Goal: Task Accomplishment & Management: Use online tool/utility

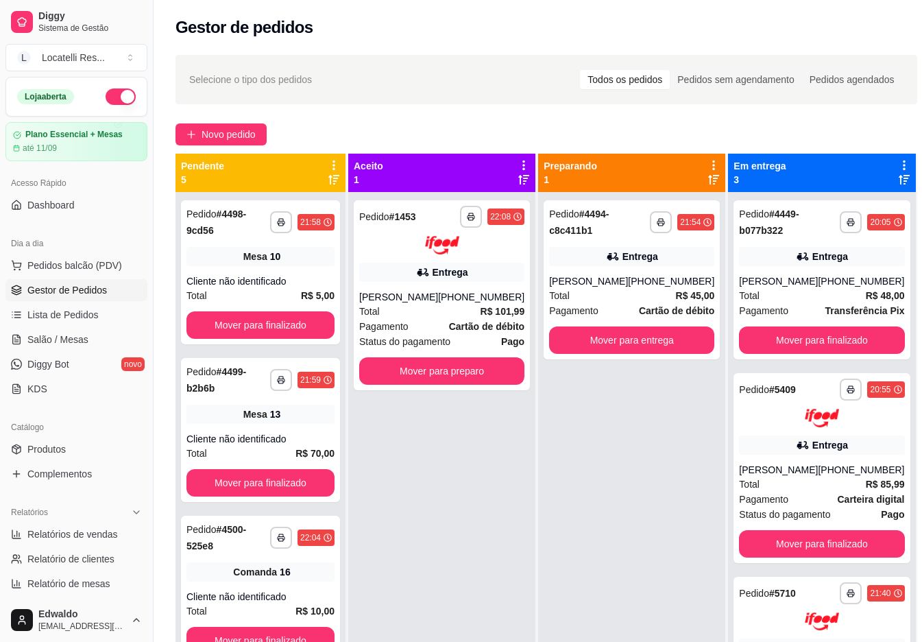
scroll to position [91, 0]
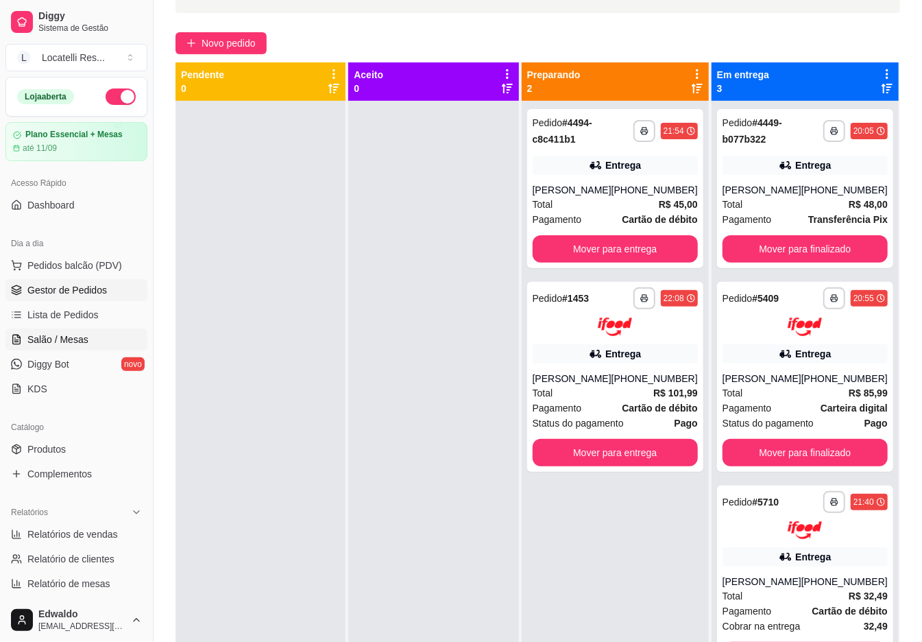
click at [66, 344] on span "Salão / Mesas" at bounding box center [57, 340] width 61 height 14
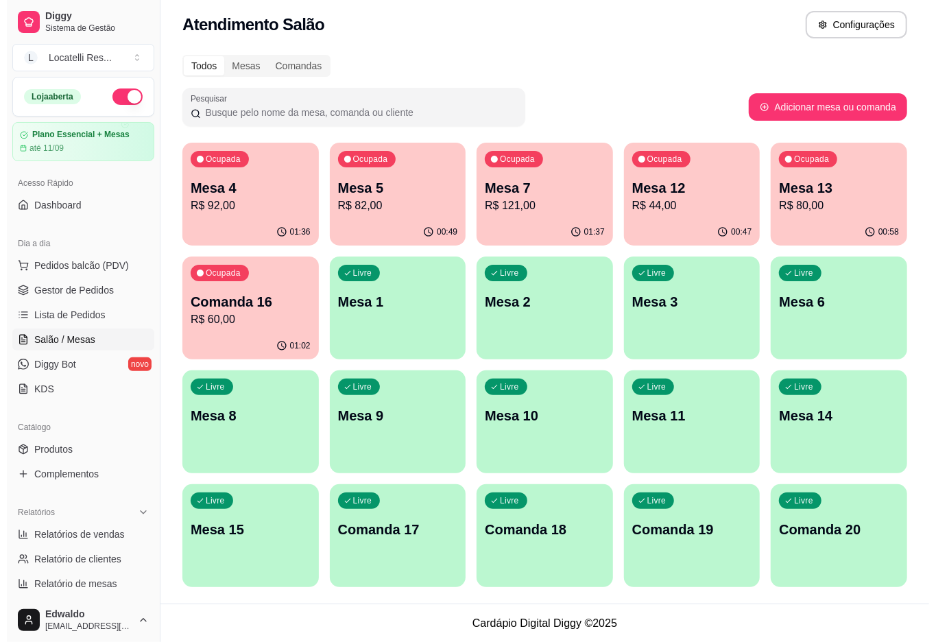
scroll to position [6, 0]
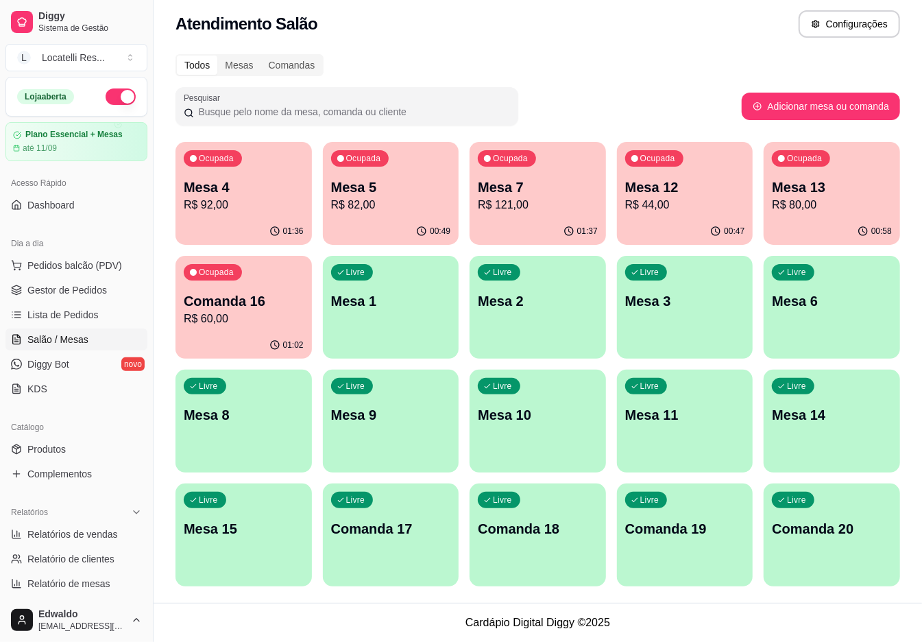
click at [253, 311] on p "R$ 60,00" at bounding box center [244, 319] width 120 height 16
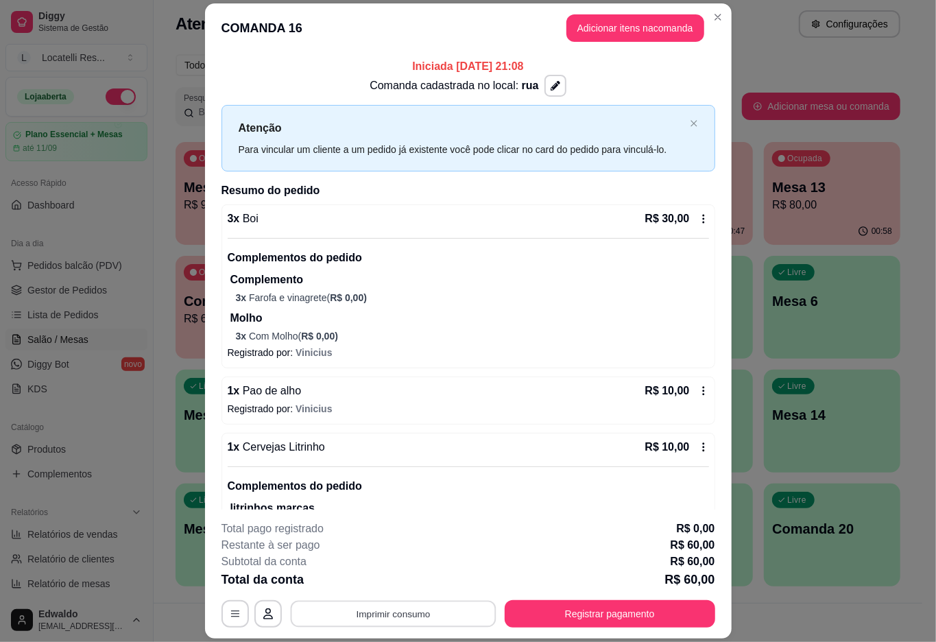
click at [384, 621] on button "Imprimir consumo" at bounding box center [393, 614] width 206 height 27
click at [392, 588] on button "IMPRESSORA pc" at bounding box center [390, 583] width 99 height 22
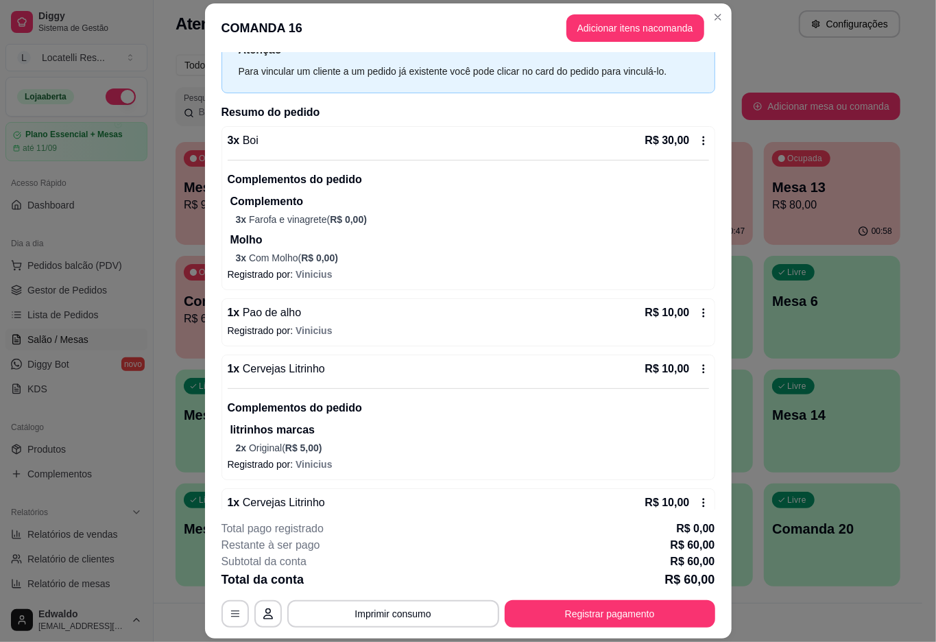
scroll to position [190, 0]
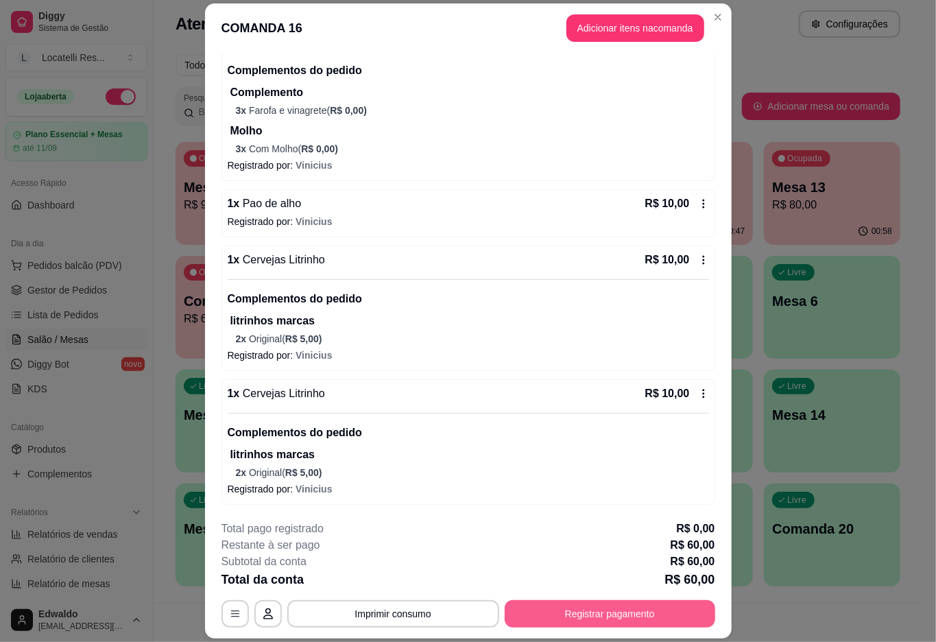
click at [612, 618] on button "Registrar pagamento" at bounding box center [610, 613] width 211 height 27
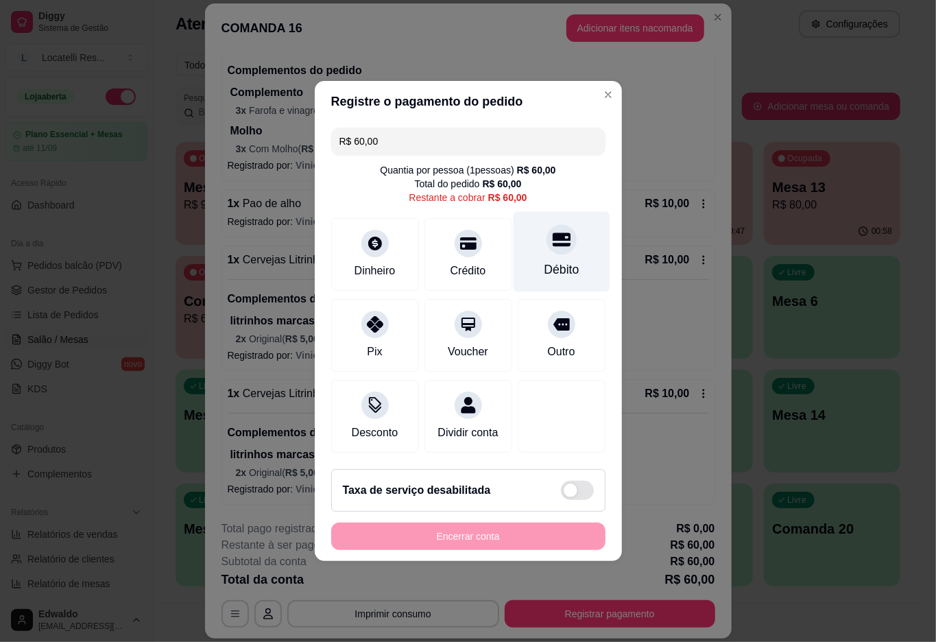
click at [547, 239] on div at bounding box center [562, 239] width 30 height 30
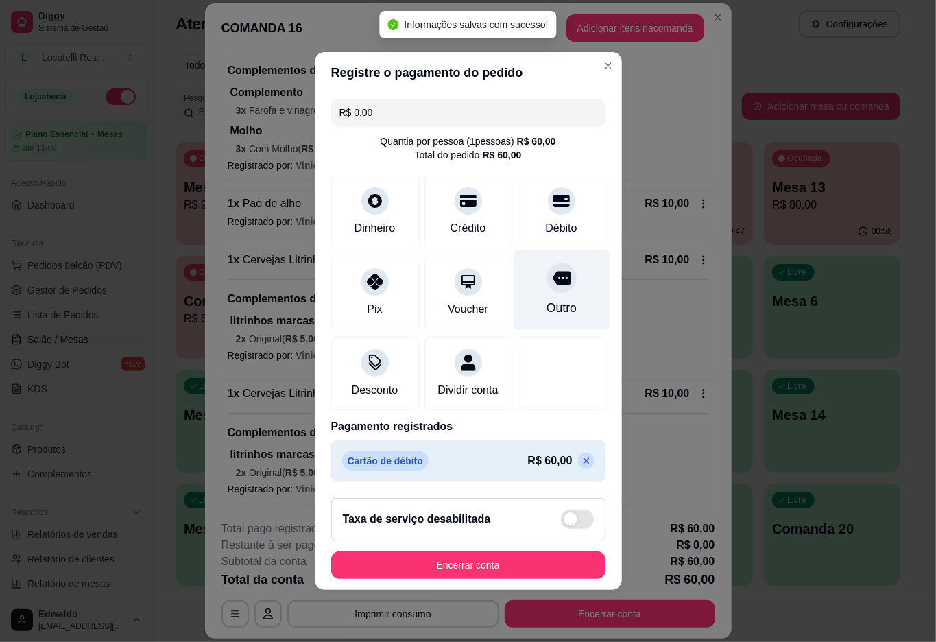
type input "R$ 0,00"
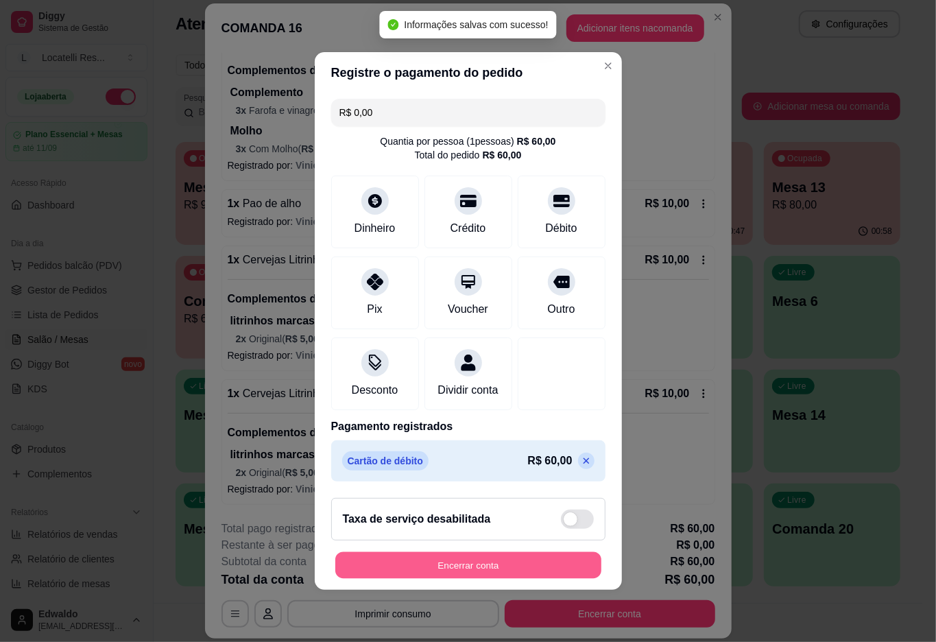
click at [459, 571] on button "Encerrar conta" at bounding box center [468, 565] width 266 height 27
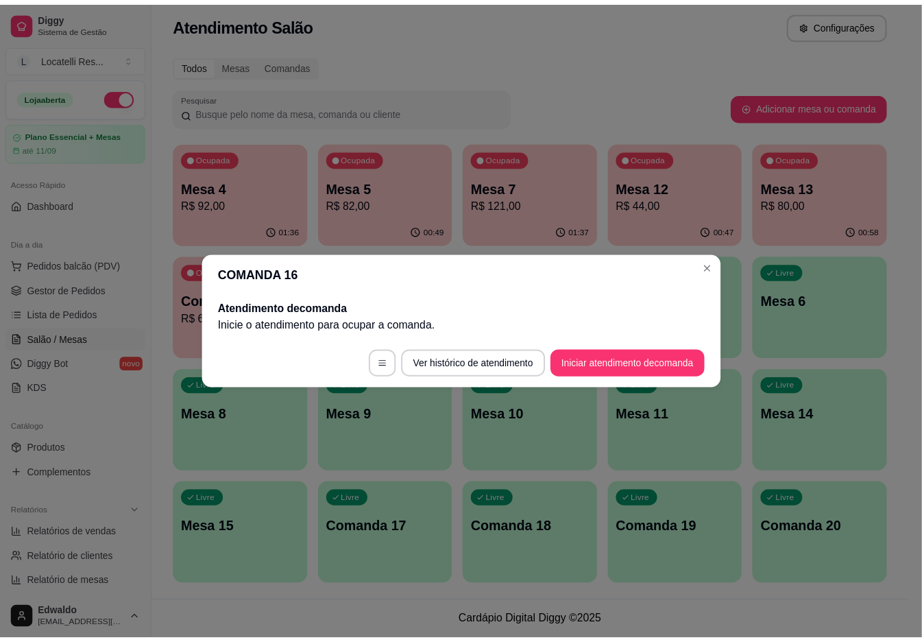
scroll to position [0, 0]
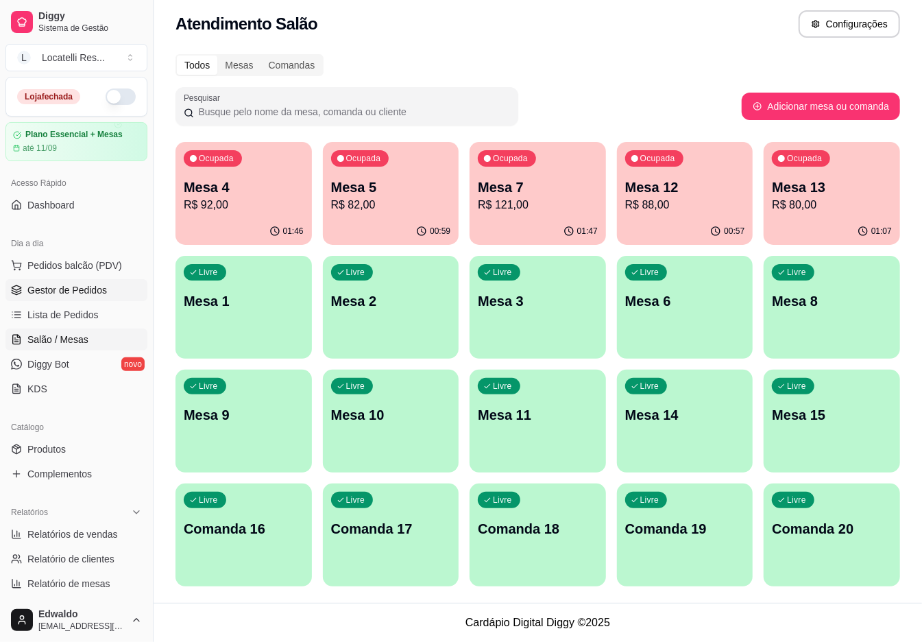
click at [75, 295] on span "Gestor de Pedidos" at bounding box center [67, 290] width 80 height 14
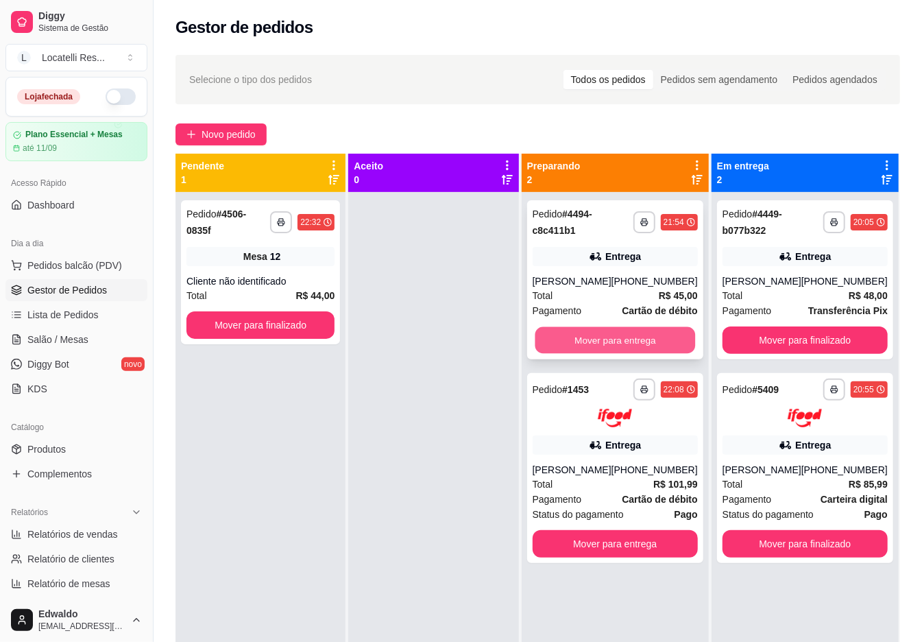
click at [599, 333] on button "Mover para entrega" at bounding box center [615, 340] width 160 height 27
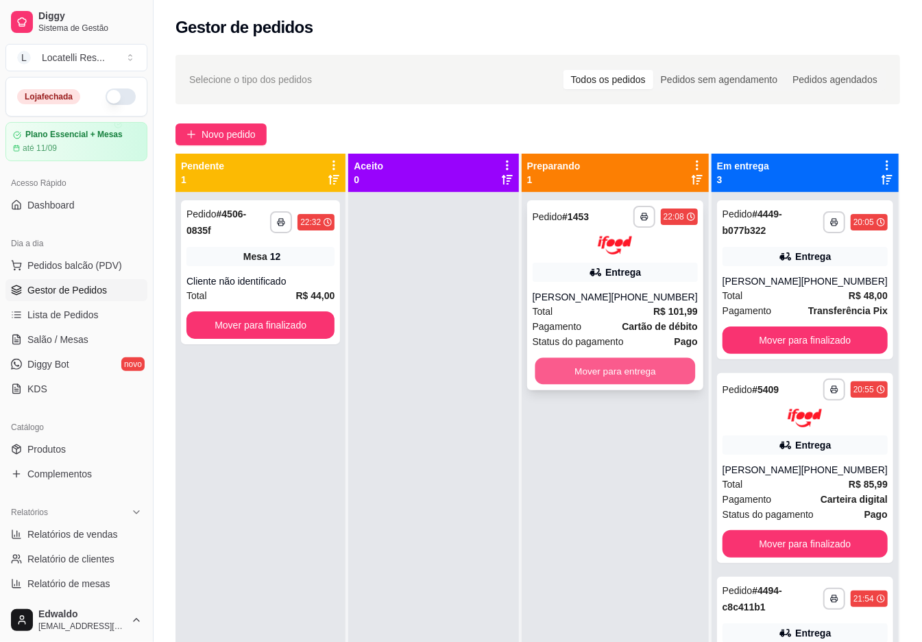
click at [624, 384] on button "Mover para entrega" at bounding box center [615, 370] width 160 height 27
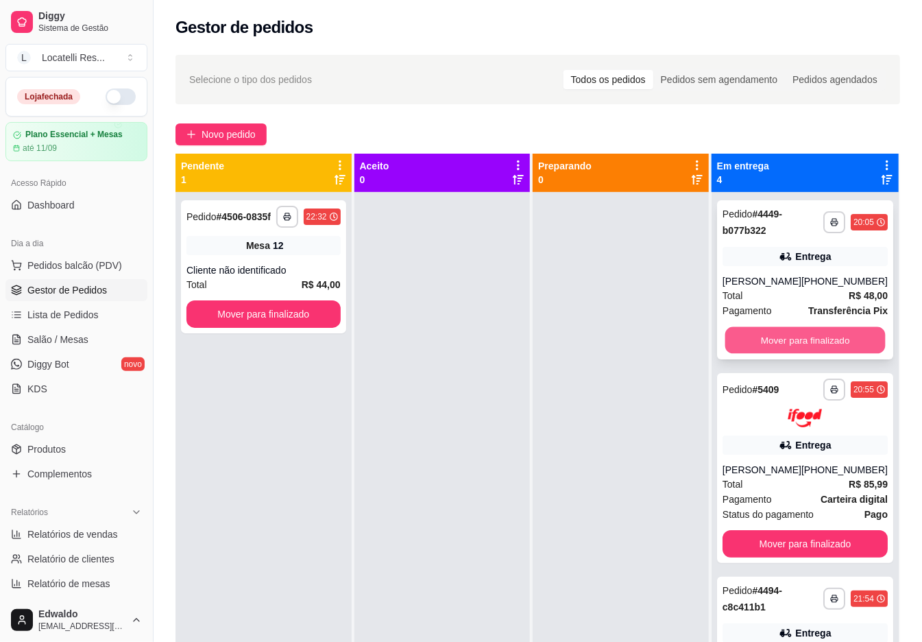
click at [796, 350] on button "Mover para finalizado" at bounding box center [805, 340] width 160 height 27
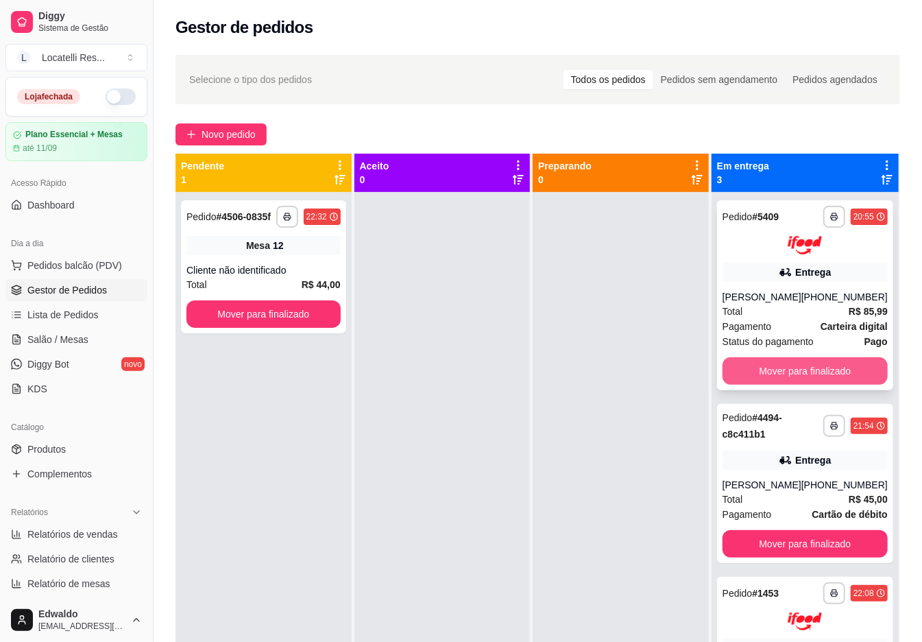
click at [793, 373] on button "Mover para finalizado" at bounding box center [805, 370] width 165 height 27
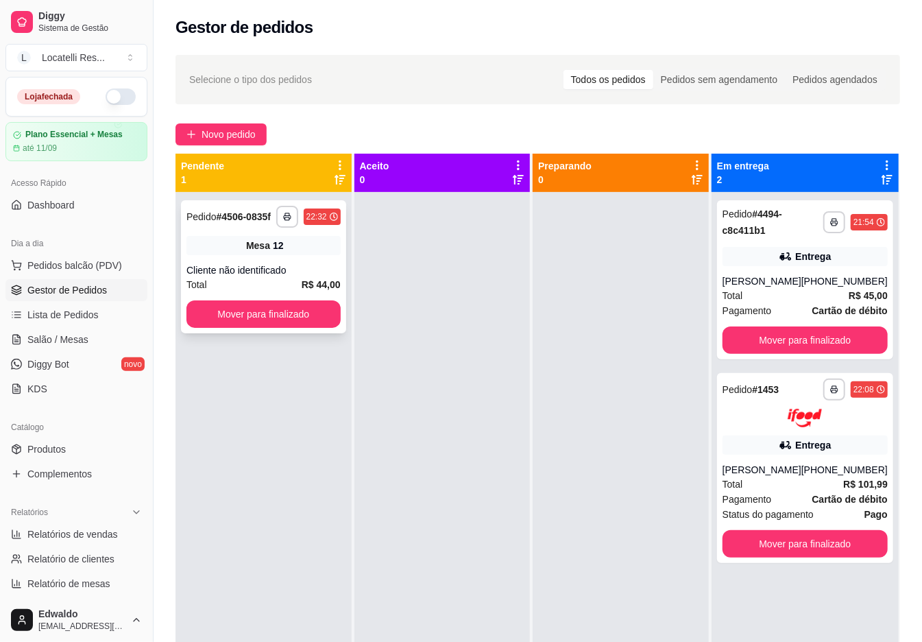
click at [316, 333] on div "**********" at bounding box center [263, 266] width 165 height 133
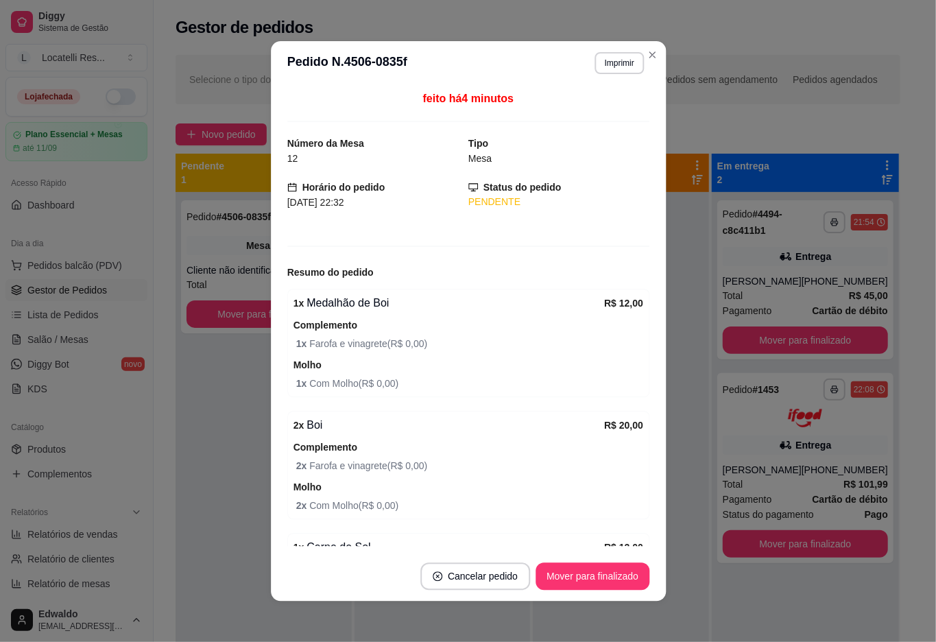
click at [309, 327] on strong "Complemento" at bounding box center [325, 325] width 64 height 11
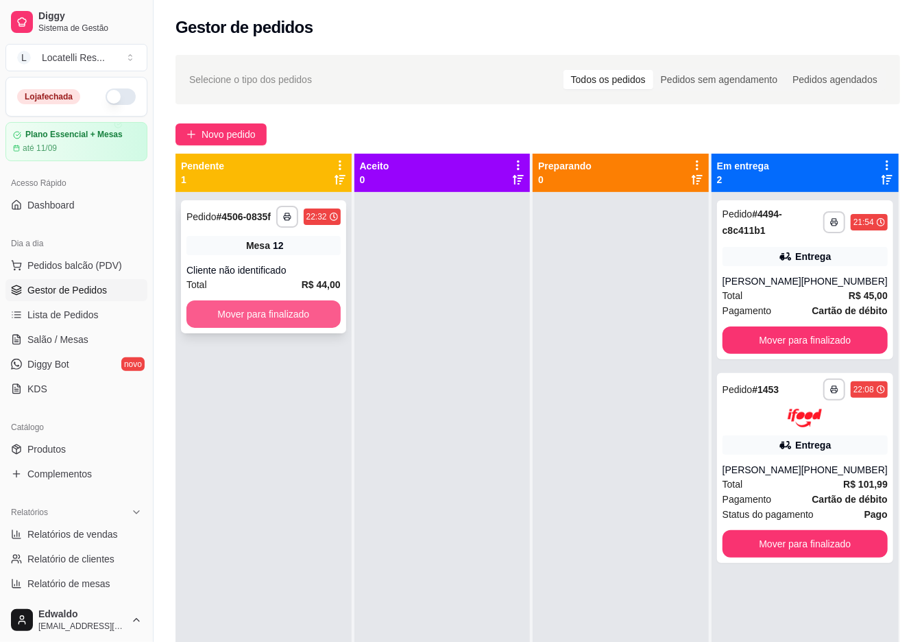
click at [294, 305] on button "Mover para finalizado" at bounding box center [264, 313] width 154 height 27
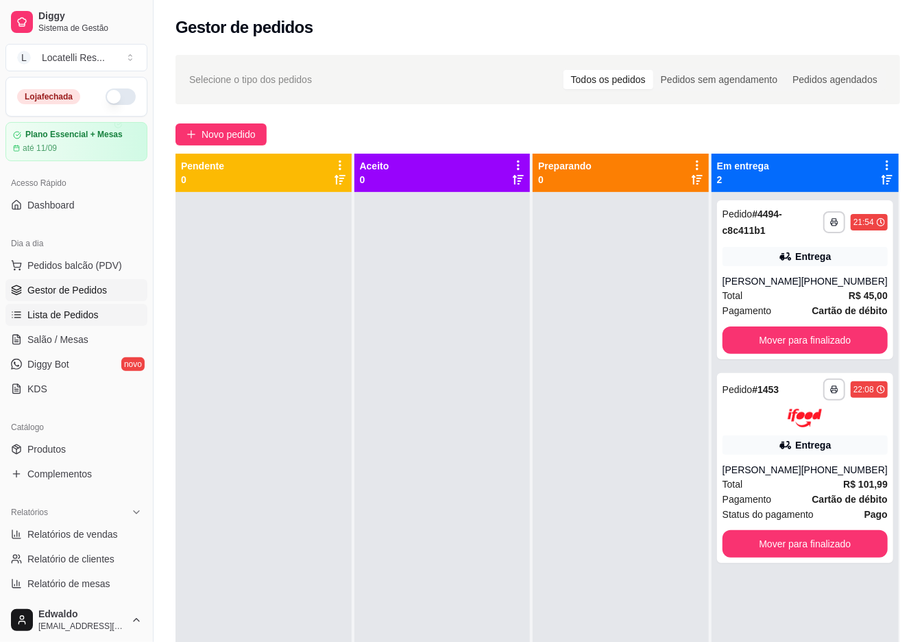
click at [69, 318] on span "Lista de Pedidos" at bounding box center [62, 315] width 71 height 14
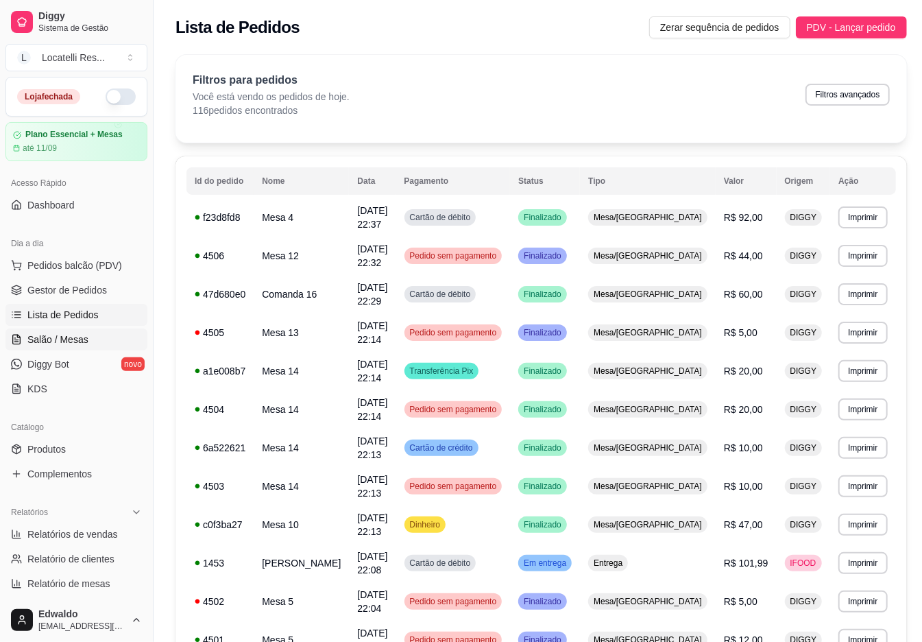
click at [53, 344] on span "Salão / Mesas" at bounding box center [57, 340] width 61 height 14
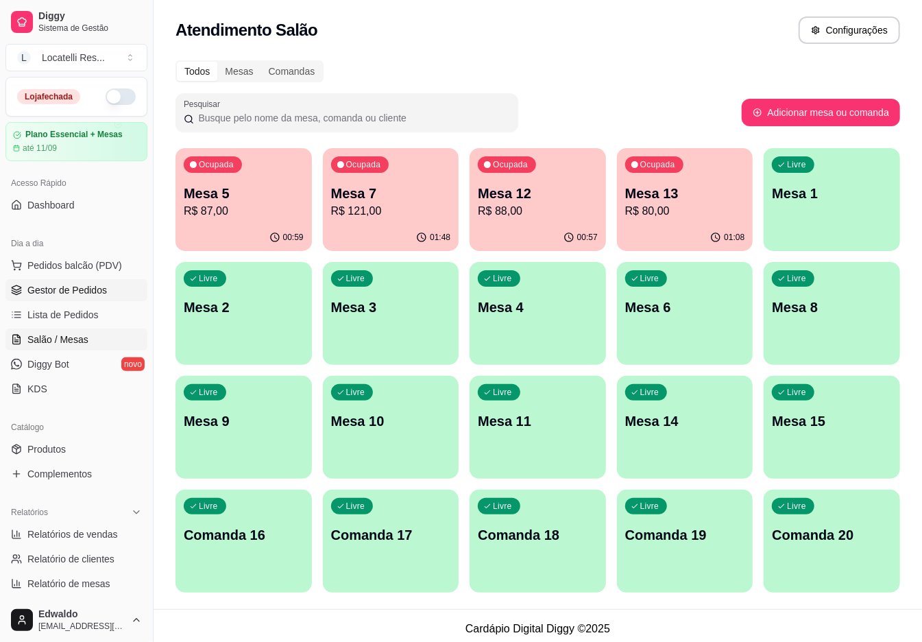
click at [47, 291] on span "Gestor de Pedidos" at bounding box center [67, 290] width 80 height 14
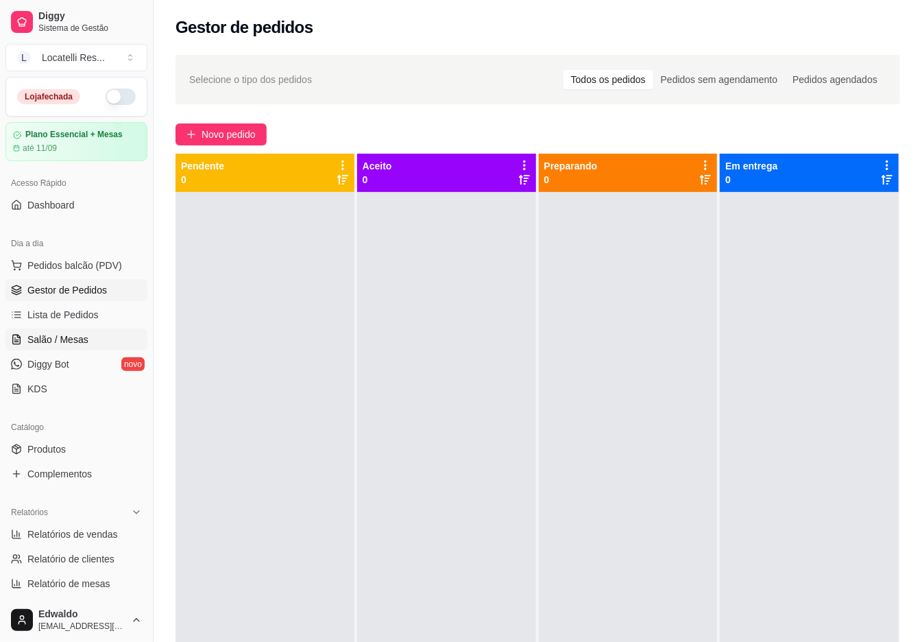
click at [53, 342] on span "Salão / Mesas" at bounding box center [57, 340] width 61 height 14
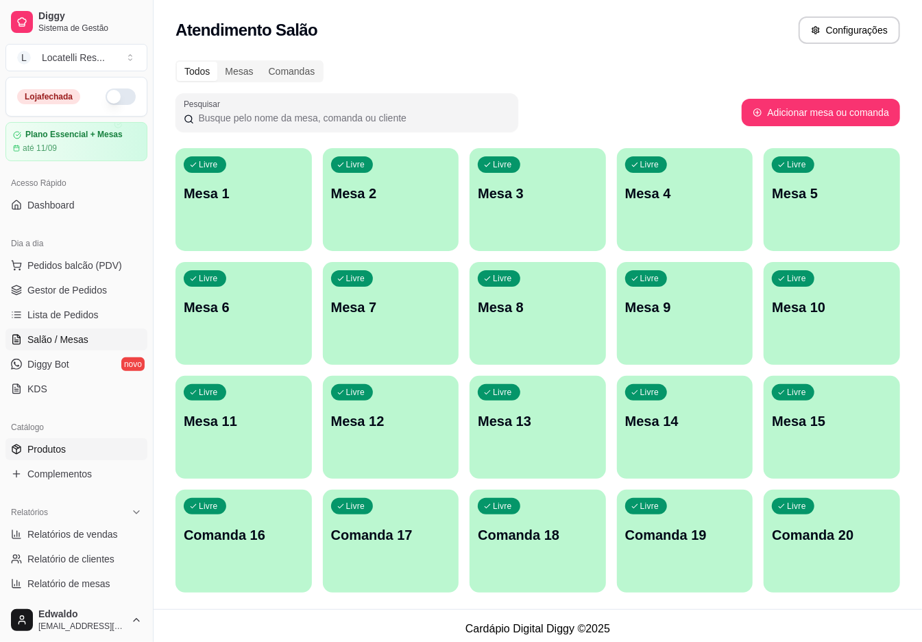
click at [53, 451] on span "Produtos" at bounding box center [46, 449] width 38 height 14
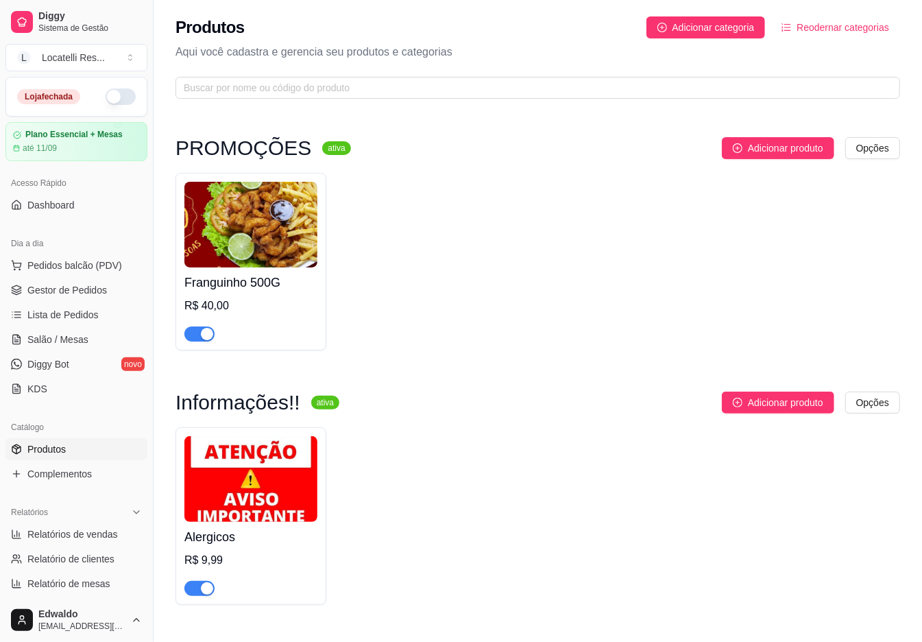
click at [202, 333] on div "button" at bounding box center [207, 334] width 12 height 12
click at [83, 294] on span "Gestor de Pedidos" at bounding box center [67, 290] width 80 height 14
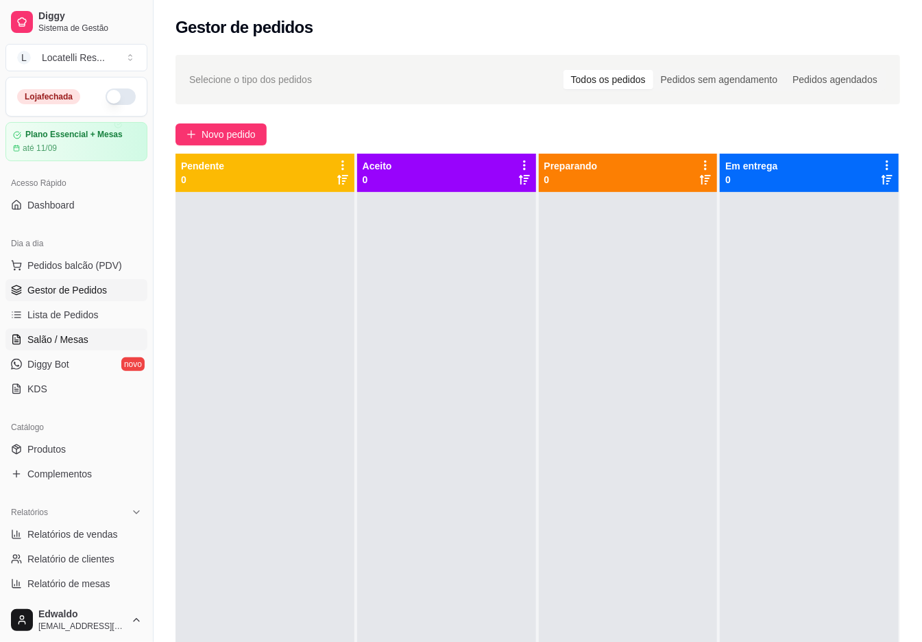
click at [39, 342] on span "Salão / Mesas" at bounding box center [57, 340] width 61 height 14
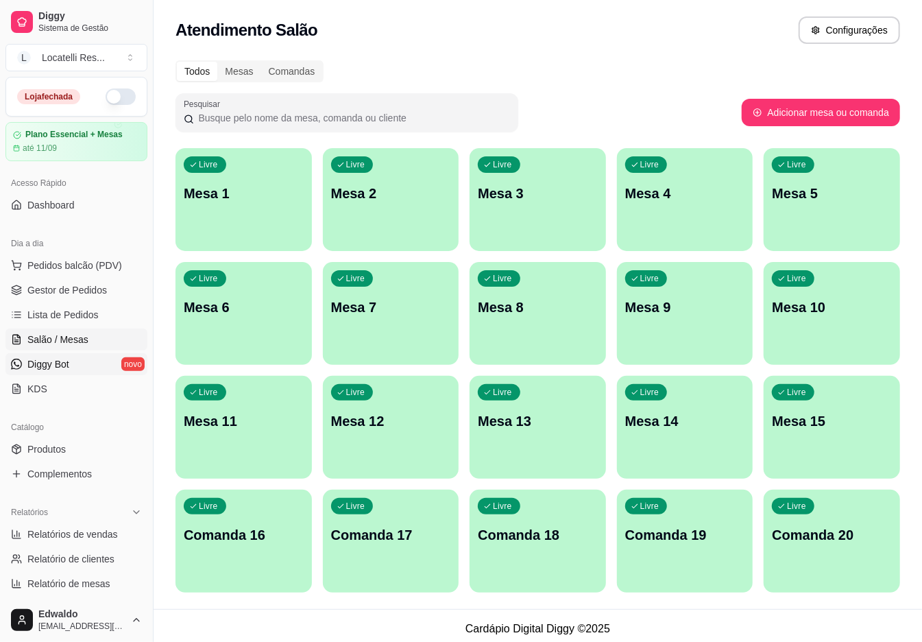
click at [60, 359] on span "Diggy Bot" at bounding box center [48, 364] width 42 height 14
